Goal: Task Accomplishment & Management: Manage account settings

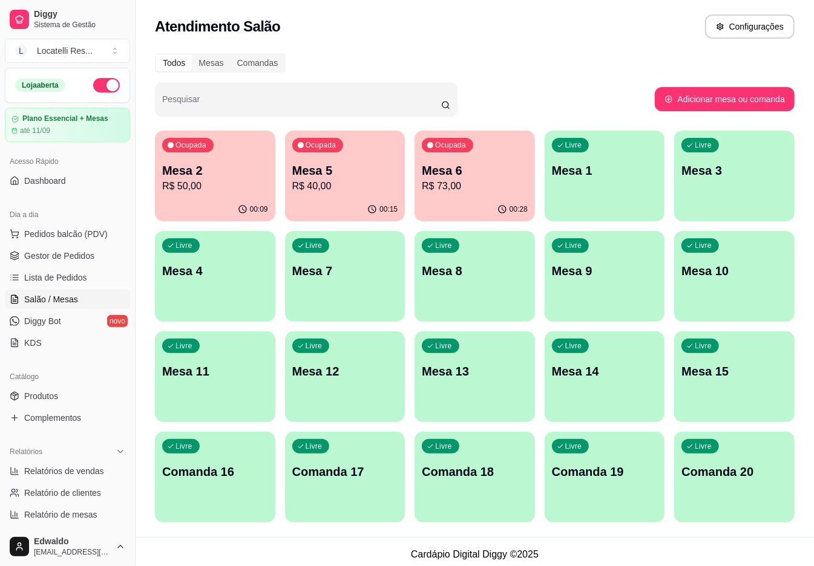
click at [492, 186] on p "R$ 73,00" at bounding box center [475, 186] width 106 height 15
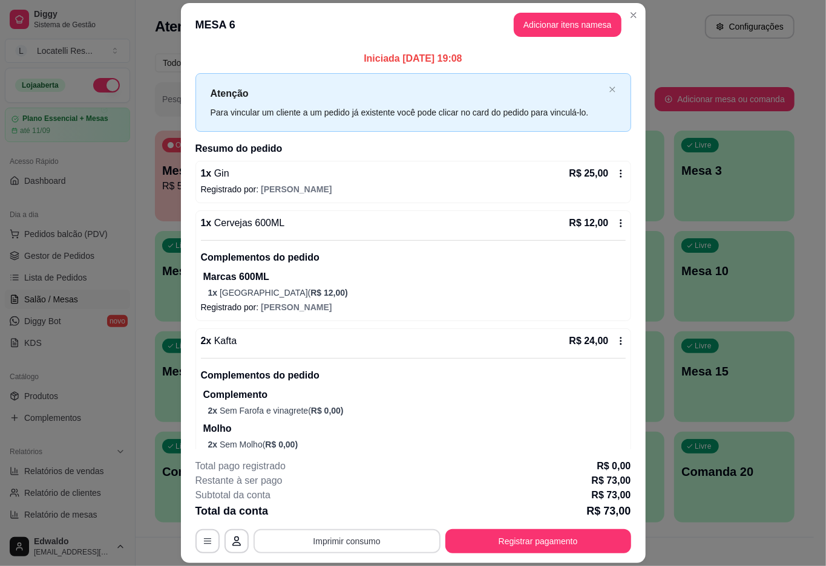
click at [326, 539] on button "Imprimir consumo" at bounding box center [347, 542] width 187 height 24
click at [353, 504] on div "Escolha a impressora IMPRESSORA pc" at bounding box center [345, 505] width 100 height 41
click at [347, 512] on button "IMPRESSORA pc" at bounding box center [344, 513] width 85 height 19
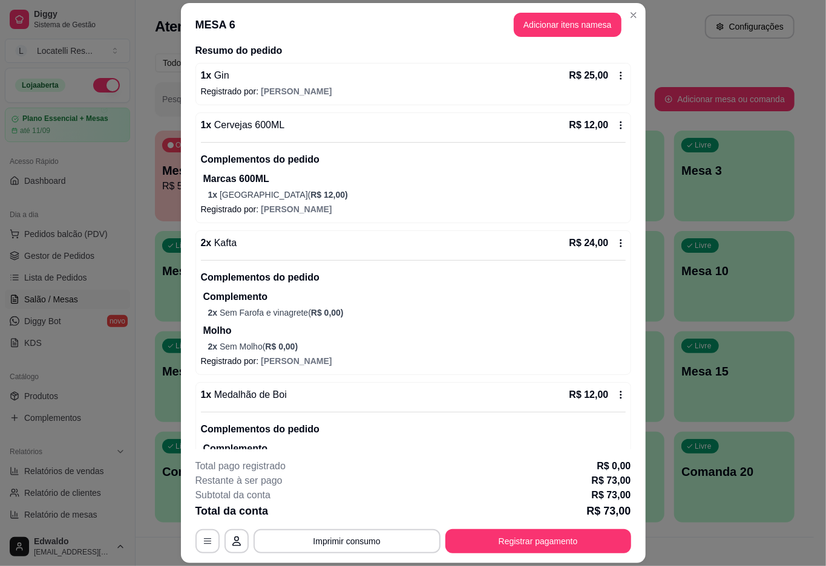
scroll to position [182, 0]
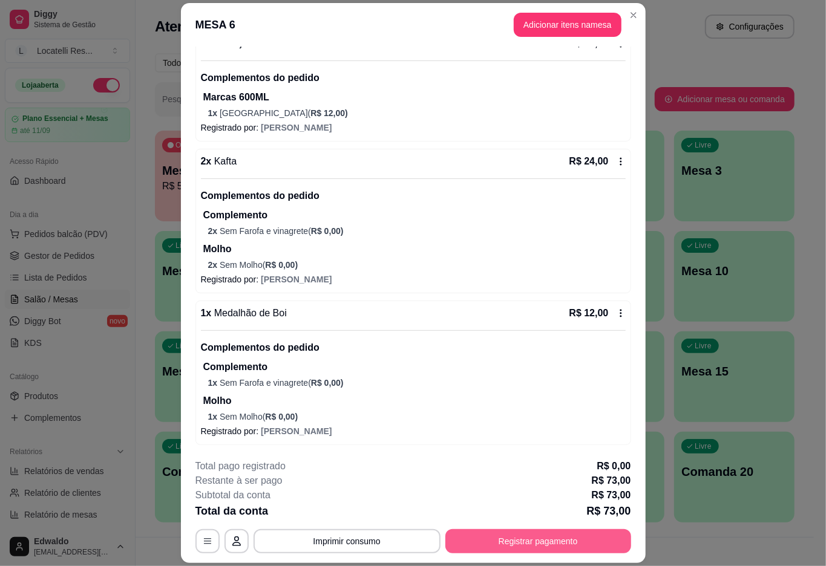
click at [516, 536] on button "Registrar pagamento" at bounding box center [538, 542] width 186 height 24
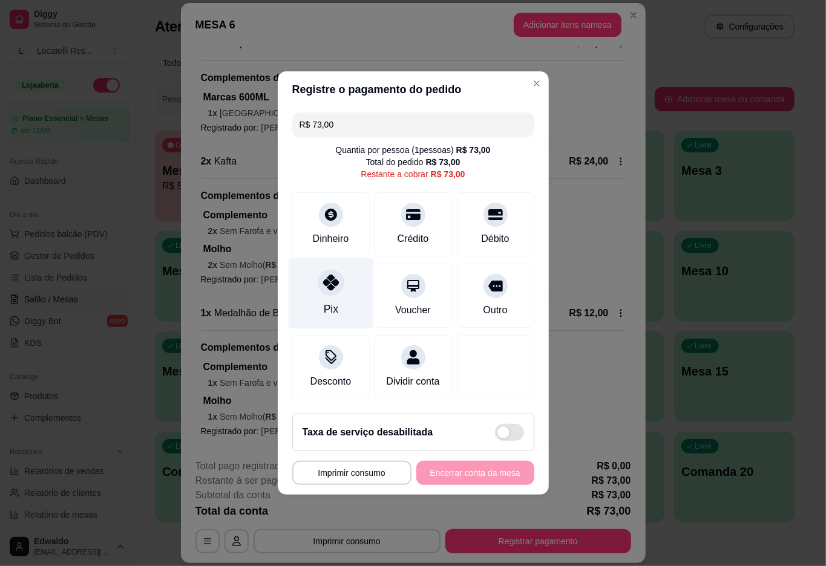
click at [334, 280] on icon at bounding box center [331, 283] width 16 height 16
type input "R$ 0,00"
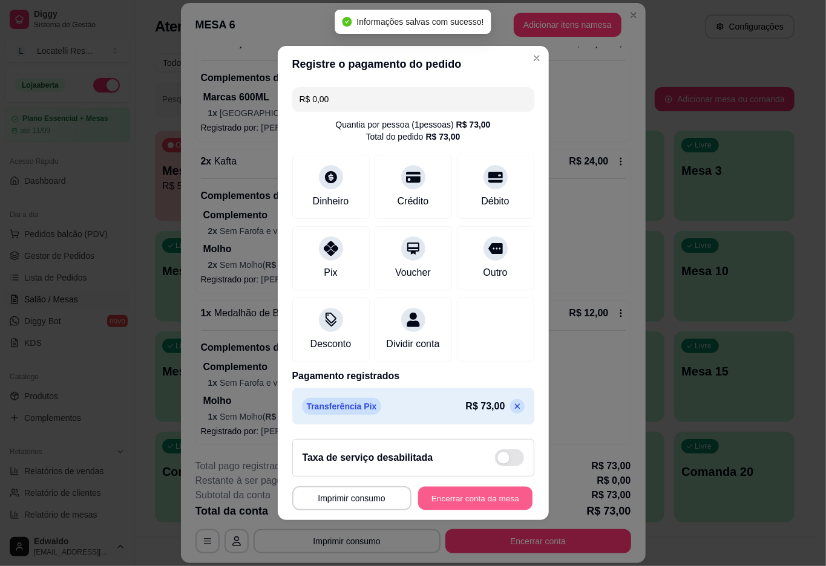
click at [451, 502] on button "Encerrar conta da mesa" at bounding box center [475, 499] width 114 height 24
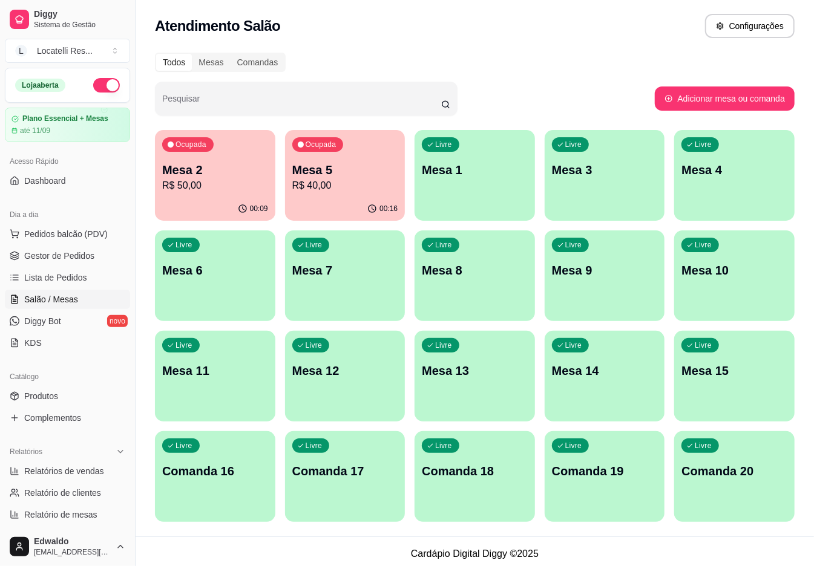
scroll to position [0, 0]
click at [27, 252] on span "Gestor de Pedidos" at bounding box center [59, 256] width 70 height 12
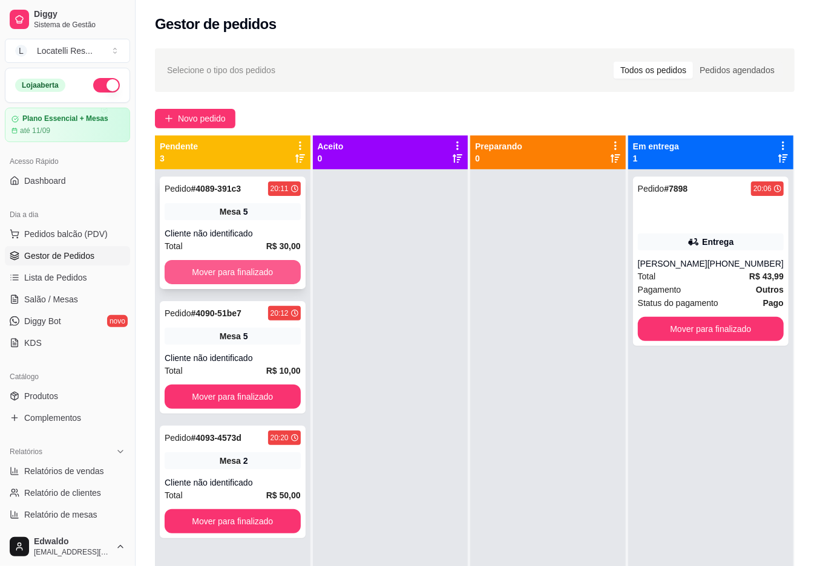
click at [196, 271] on button "Mover para finalizado" at bounding box center [233, 272] width 136 height 24
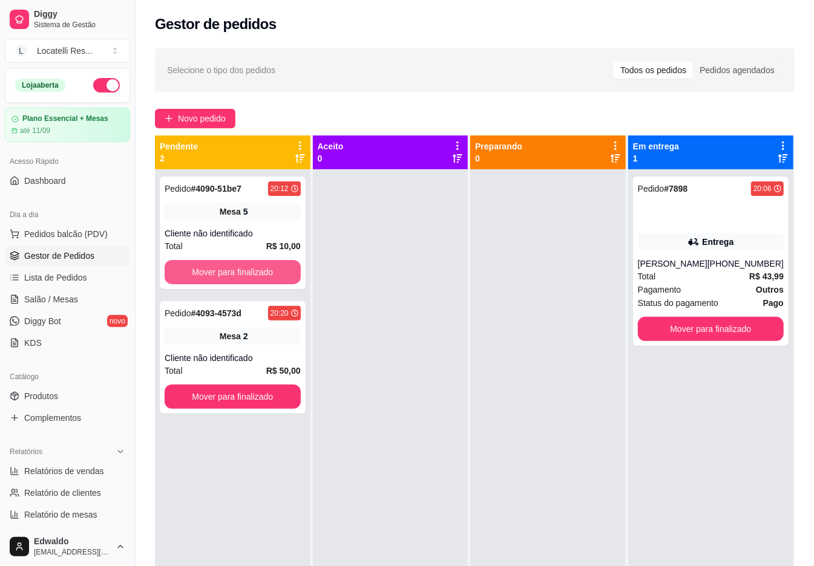
click at [197, 271] on button "Mover para finalizado" at bounding box center [233, 272] width 136 height 24
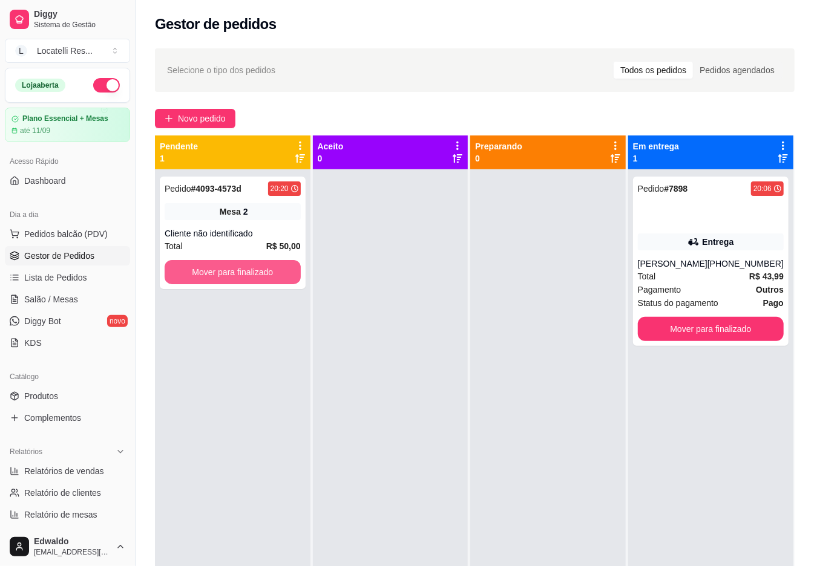
click at [197, 271] on button "Mover para finalizado" at bounding box center [233, 272] width 136 height 24
